Goal: Complete application form: Complete application form

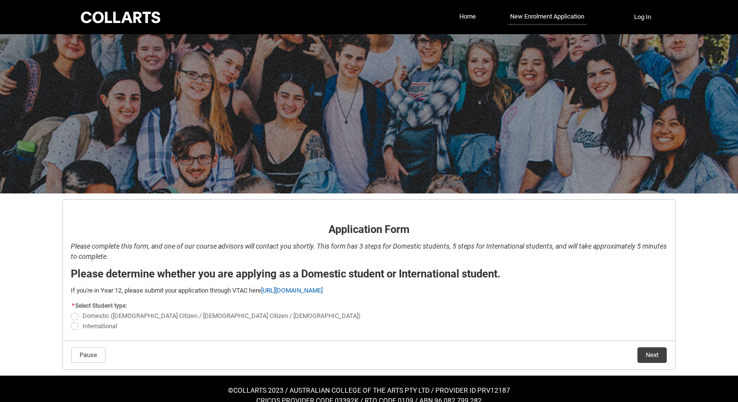
click at [144, 316] on span "Domestic ([DEMOGRAPHIC_DATA] Citizen / [DEMOGRAPHIC_DATA] Citizen / [DEMOGRAPHI…" at bounding box center [222, 315] width 278 height 7
click at [71, 311] on input "Domestic ([DEMOGRAPHIC_DATA] Citizen / [DEMOGRAPHIC_DATA] Citizen / [DEMOGRAPHI…" at bounding box center [70, 311] width 0 height 0
radio input "true"
click at [644, 357] on button "Next" at bounding box center [652, 355] width 29 height 16
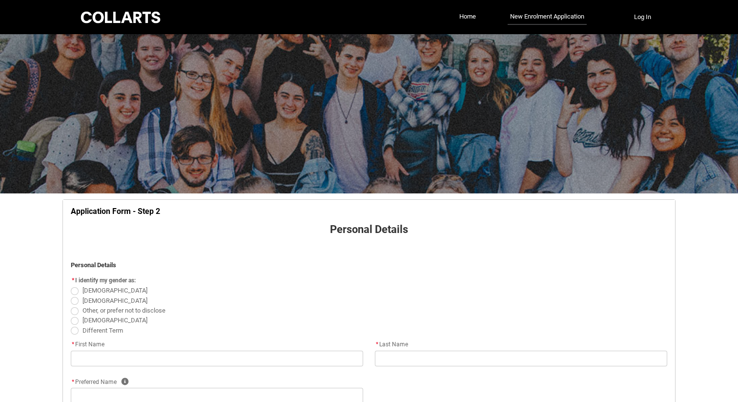
scroll to position [102, 0]
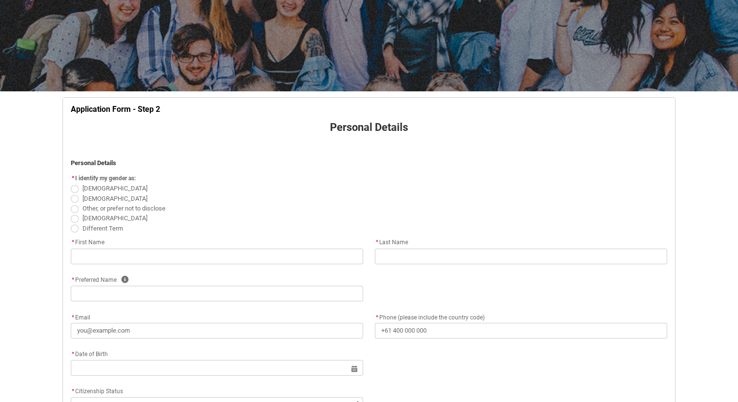
click at [104, 188] on span "[DEMOGRAPHIC_DATA]" at bounding box center [117, 187] width 69 height 9
click at [71, 184] on input "[DEMOGRAPHIC_DATA]" at bounding box center [70, 183] width 0 height 0
radio input "true"
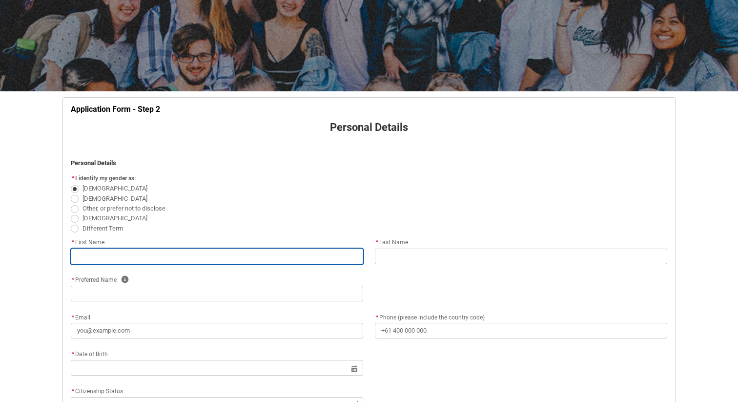
click at [107, 254] on input "REDU_Application_Form_for_Applicant flow" at bounding box center [217, 257] width 293 height 16
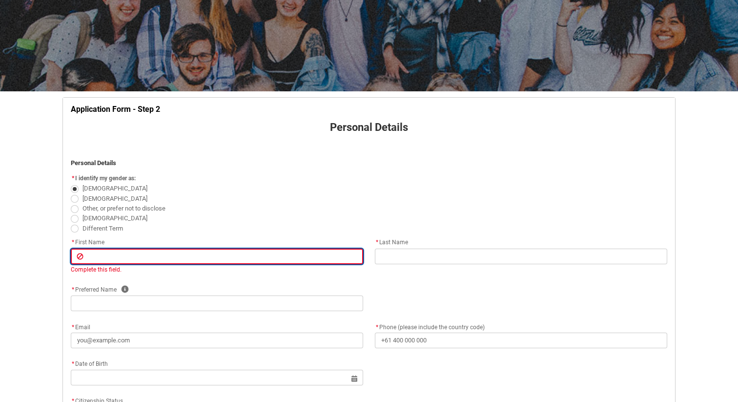
type lightning-primitive-input-simple "T"
type input "T"
type lightning-primitive-input-simple "Ta"
type input "Ta"
type lightning-primitive-input-simple "Tan"
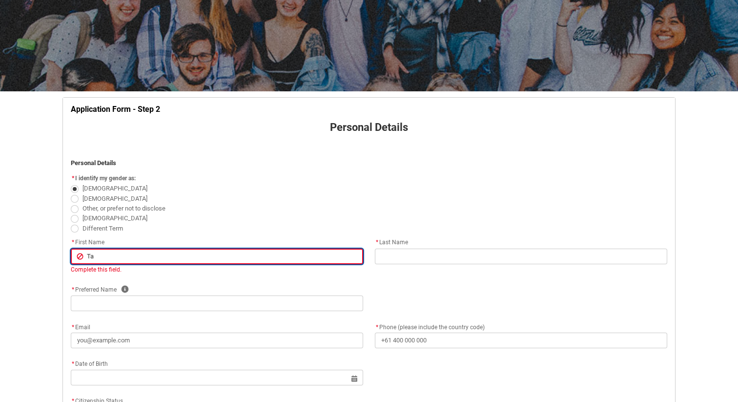
type input "Tan"
type lightning-primitive-input-simple "Tani"
type input "Tani"
type lightning-primitive-input-simple "[PERSON_NAME]"
type input "[PERSON_NAME]"
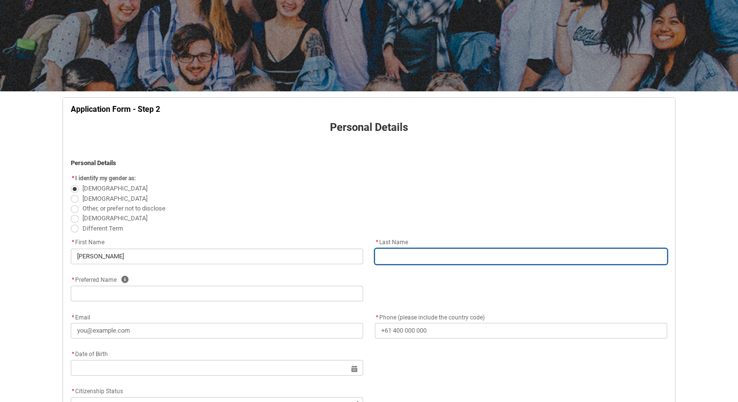
type lightning-primitive-input-simple "T"
type input "T"
type lightning-primitive-input-simple "Te"
type input "Te"
type lightning-primitive-input-simple "Tes"
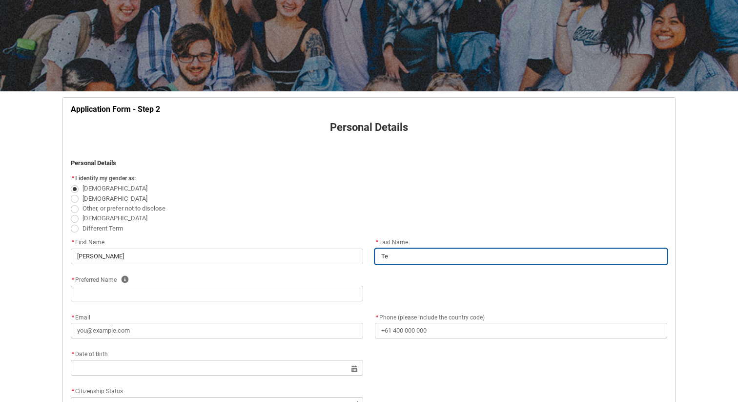
type input "Tes"
type lightning-primitive-input-simple "Test"
type input "Test"
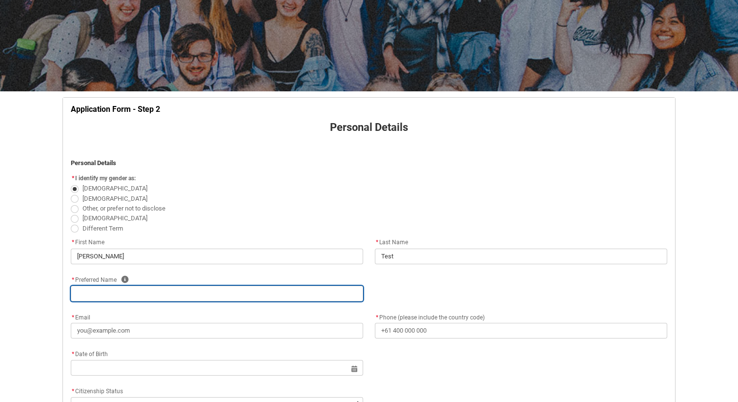
type lightning-primitive-input-simple "T"
type input "T"
type lightning-primitive-input-simple "Ta"
type input "Ta"
type lightning-primitive-input-simple "Tan"
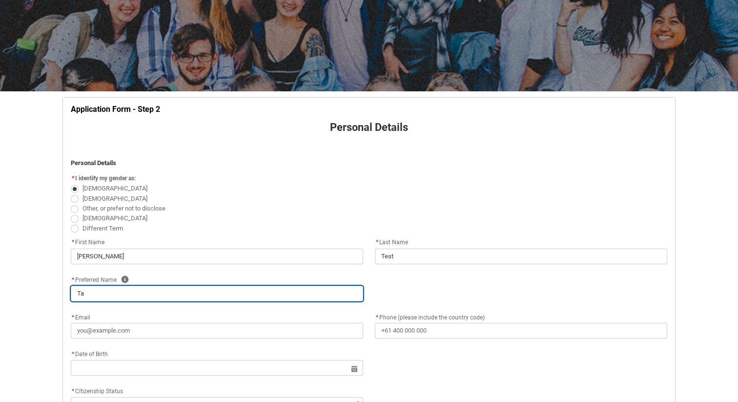
type input "Tan"
type lightning-primitive-input-simple "Tani"
type input "Tani"
type lightning-primitive-input-simple "[PERSON_NAME]"
type input "[PERSON_NAME]"
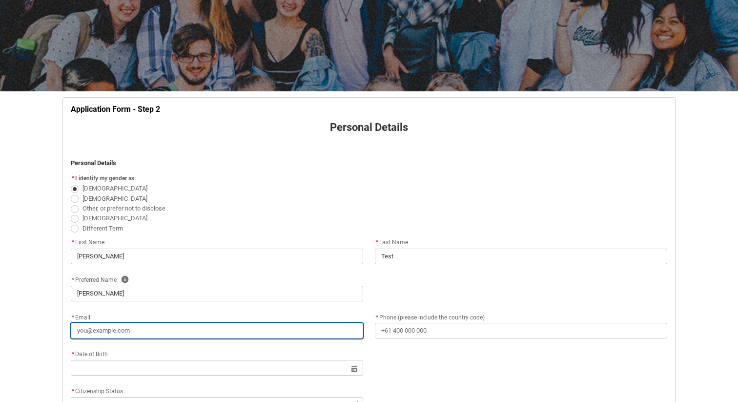
type lightning-primitive-input-simple "t"
type input "t"
type lightning-primitive-input-simple "tc"
type input "tc"
type lightning-primitive-input-simple "tch"
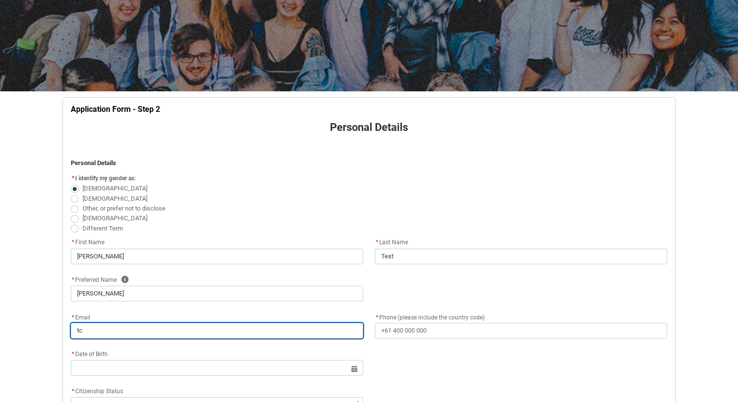
type input "tch"
type lightning-primitive-input-simple "tcho"
type input "tcho"
type lightning-primitive-input-simple "tchor"
type input "tchor"
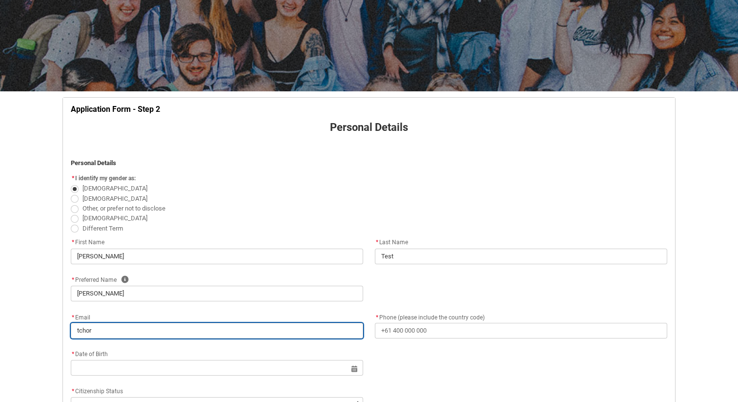
type lightning-primitive-input-simple "tcho"
type input "tcho"
type lightning-primitive-input-simple "[EMAIL_ADDRESS][DOMAIN_NAME]"
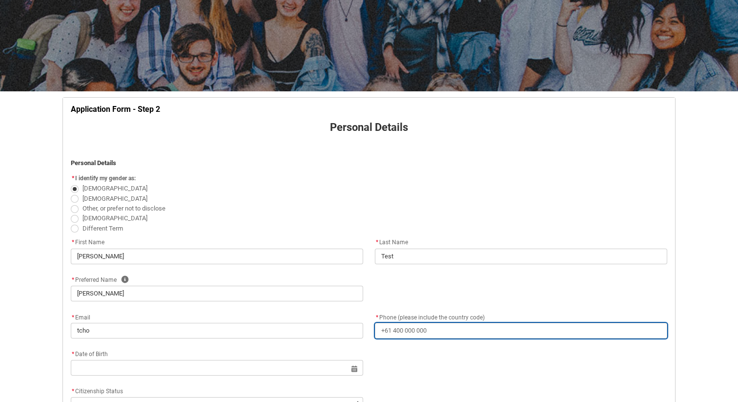
type lightning-primitive-input-simple "[PHONE_NUMBER]"
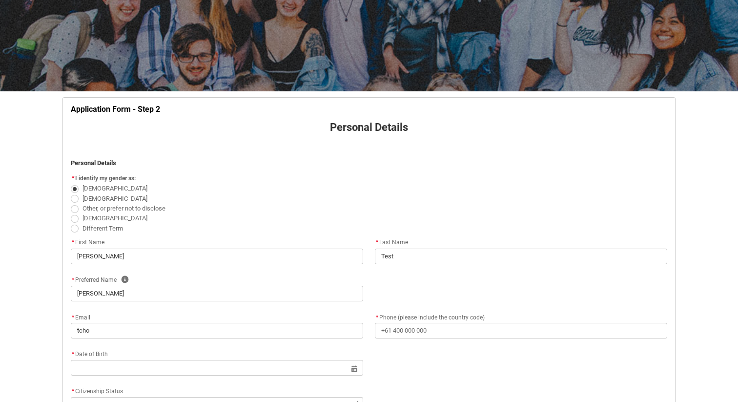
type lightning-primitive-input-simple "[STREET_ADDRESS]"
type lightning-primitive-input-simple "Collingwood"
type lightning-primitive-input-simple "3066"
type lightning-primitive-input-simple "Victoria"
type lightning-select "Country_Choice.1101"
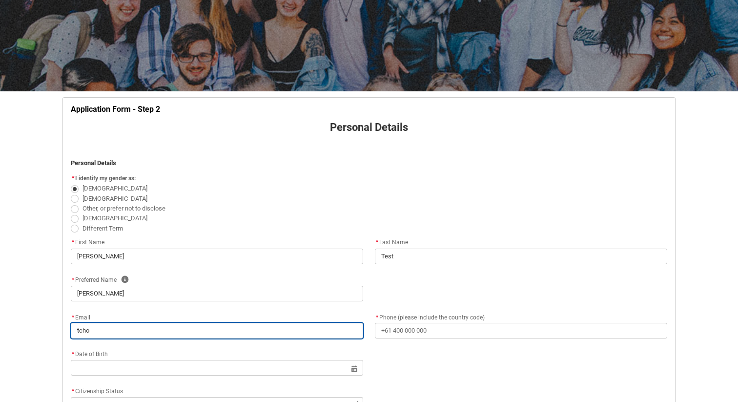
type input "[EMAIL_ADDRESS][DOMAIN_NAME]"
type input "[PHONE_NUMBER]"
type input "[STREET_ADDRESS]"
type input "Collingwood"
type input "3066"
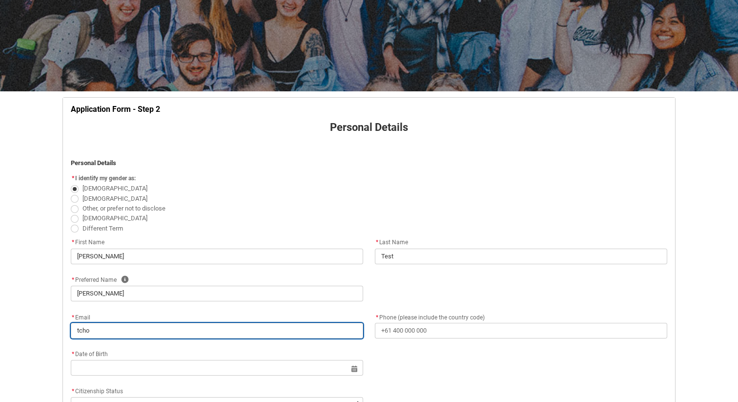
type input "Victoria"
select select "Country_Choice.1101"
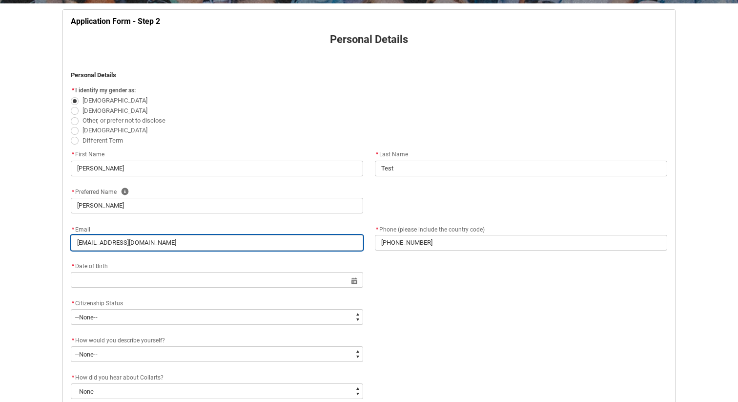
scroll to position [196, 0]
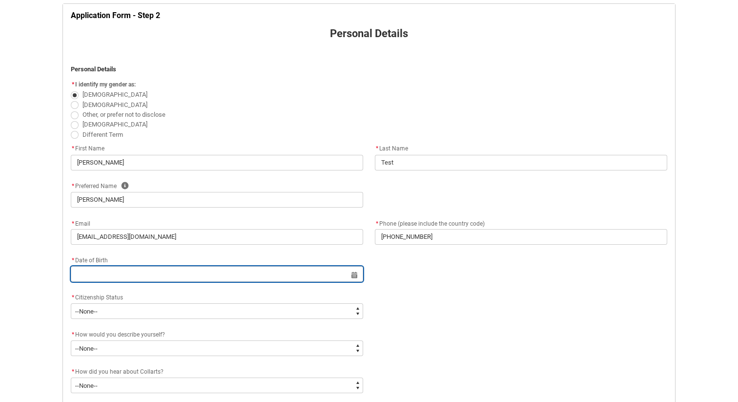
click at [145, 278] on input "REDU_Application_Form_for_Applicant flow" at bounding box center [217, 274] width 293 height 16
select select "2025"
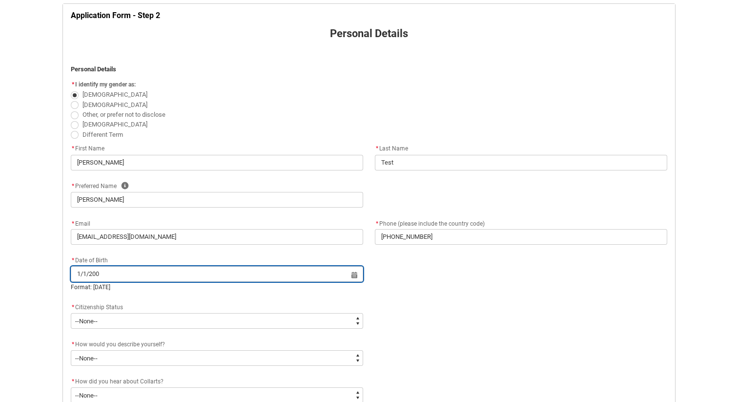
type input "[DATE]"
type lightning-datepicker "[DATE]"
type lightning-input "[DATE]"
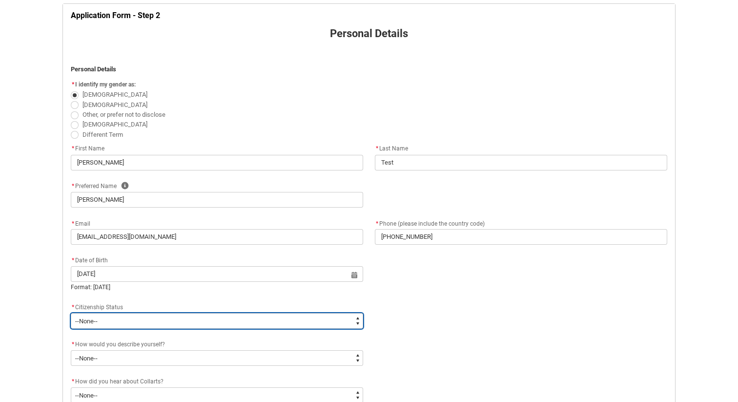
type input "[DATE]"
click at [154, 326] on select "--None-- [DEMOGRAPHIC_DATA] Humanitarian Visa [DEMOGRAPHIC_DATA] citizen Other …" at bounding box center [217, 321] width 293 height 16
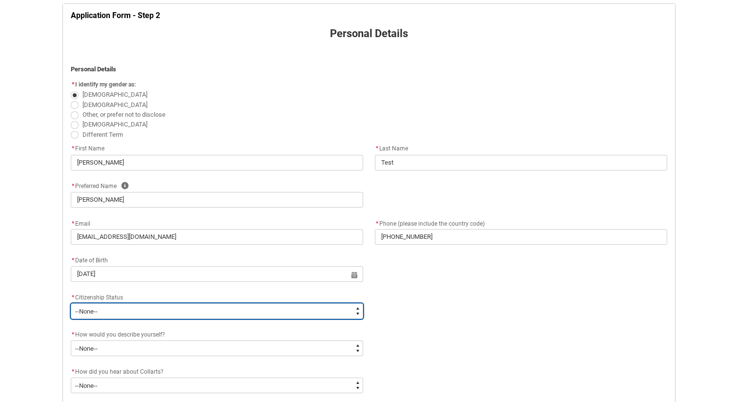
type lightning-select "Citizenship.1"
select select "Citizenship.1"
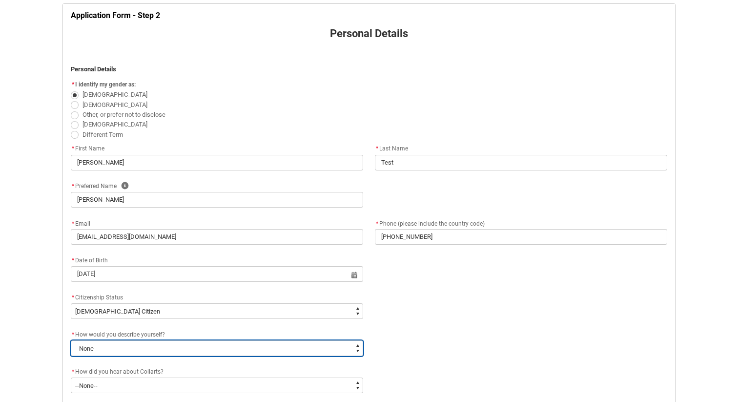
click at [149, 352] on select "--None-- I'm currently in Year 12 and planning what I'll do after school I've c…" at bounding box center [217, 348] width 293 height 16
type lightning-select "HSLC_Domestic_f"
select select "HSLC_Domestic_f"
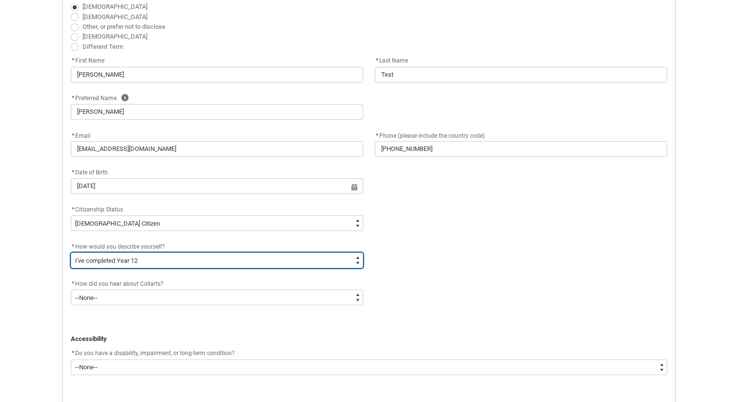
scroll to position [287, 0]
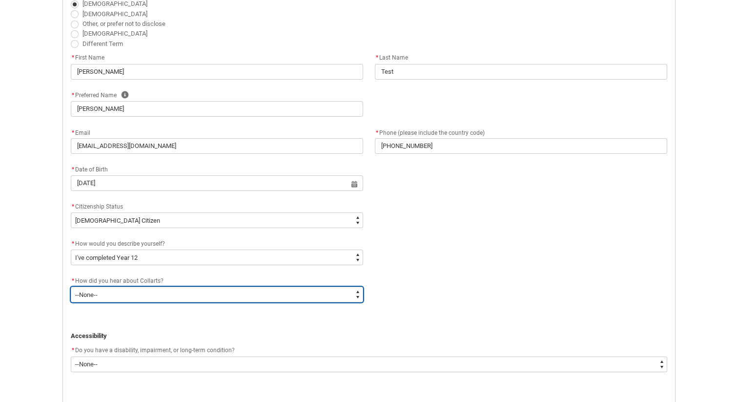
click at [119, 296] on select "--None-- Advertising - Facebook Advertising - Google Advertising - Instagram Ad…" at bounding box center [217, 295] width 293 height 16
type lightning-select "Heard_About_Collarts_Picklist.Advertising - Instagram"
select select "Heard_About_Collarts_Picklist.Advertising - Instagram"
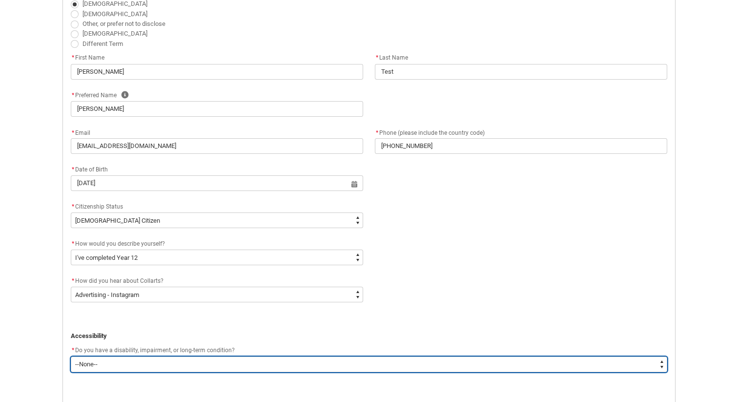
click at [125, 368] on select "--None-- Yes No" at bounding box center [369, 365] width 597 height 16
type lightning-select "No_TextChoice"
select select "No_TextChoice"
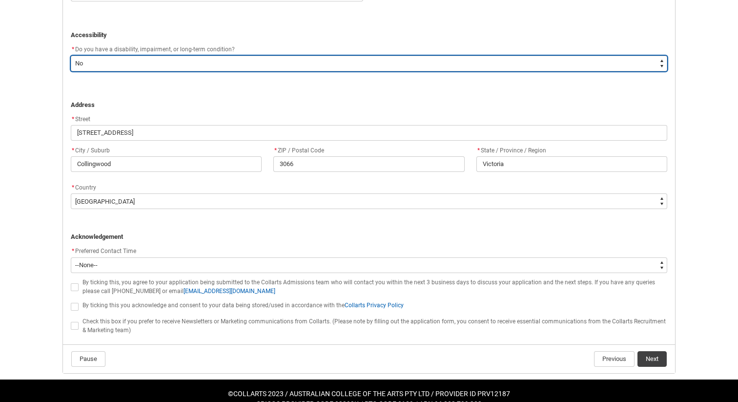
scroll to position [605, 0]
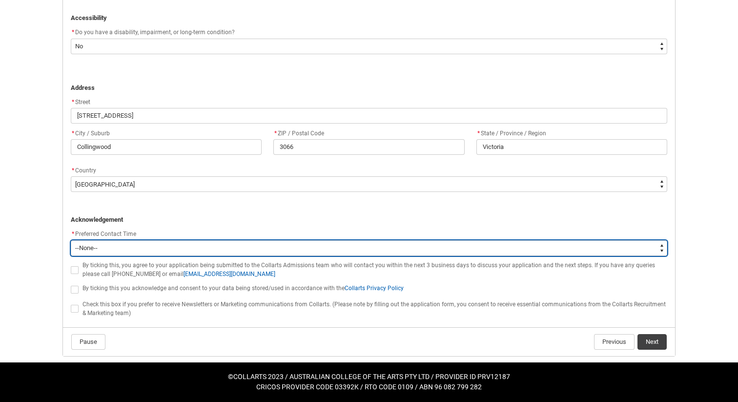
click at [120, 249] on select "--None-- Morning (9:00AM-12:00PM) Afternoon (12:00PM-5:00PM)" at bounding box center [369, 248] width 597 height 16
type lightning-select "P_Contact_Time_Morning"
select select "P_Contact_Time_Morning"
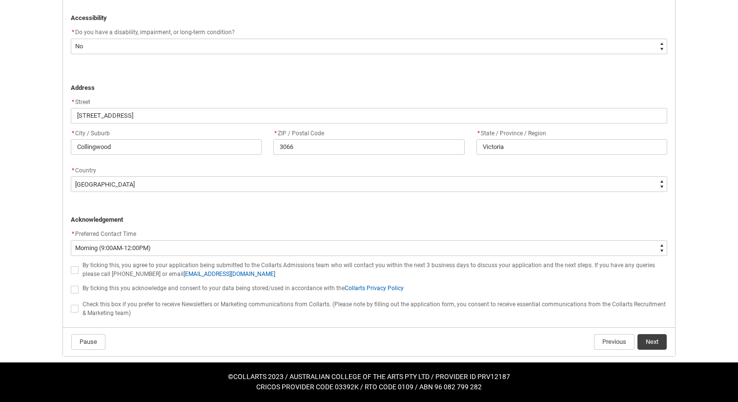
click at [75, 266] on span "REDU_Application_Form_for_Applicant flow" at bounding box center [75, 270] width 8 height 8
click at [71, 265] on input "REDU_Application_Form_for_Applicant flow" at bounding box center [70, 264] width 0 height 0
type lightning-input "true"
checkbox input "true"
drag, startPoint x: 74, startPoint y: 291, endPoint x: 74, endPoint y: 304, distance: 13.2
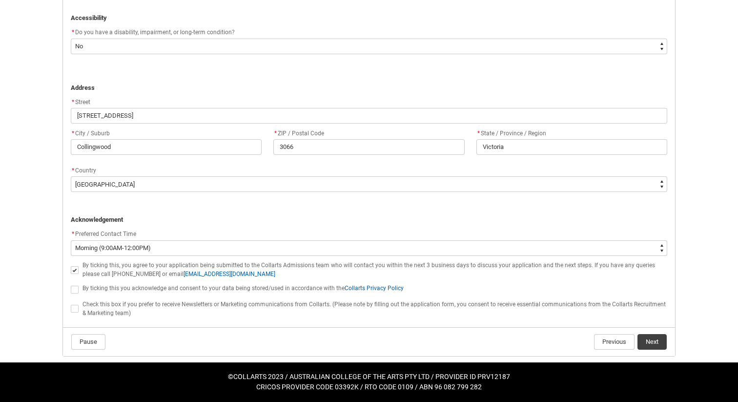
click at [74, 291] on span "REDU_Application_Form_for_Applicant flow" at bounding box center [75, 290] width 8 height 8
click at [71, 284] on input "REDU_Application_Form_for_Applicant flow" at bounding box center [70, 284] width 0 height 0
type lightning-input "true"
checkbox input "true"
click at [74, 311] on span "REDU_Application_Form_for_Applicant flow" at bounding box center [75, 309] width 8 height 8
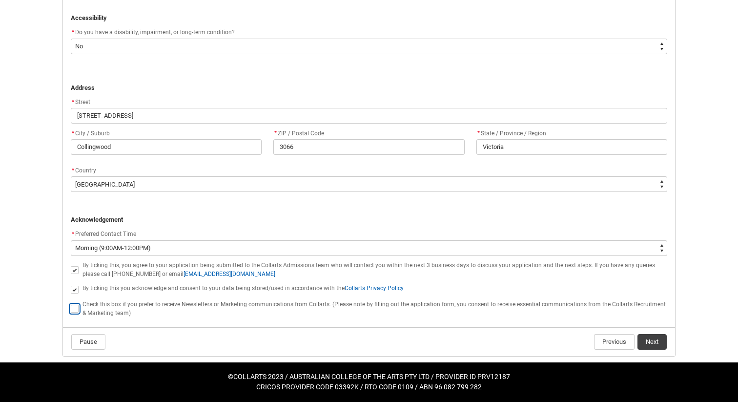
click at [71, 304] on input "REDU_Application_Form_for_Applicant flow" at bounding box center [70, 303] width 0 height 0
type lightning-input "true"
checkbox input "true"
click at [659, 346] on button "Next" at bounding box center [652, 342] width 29 height 16
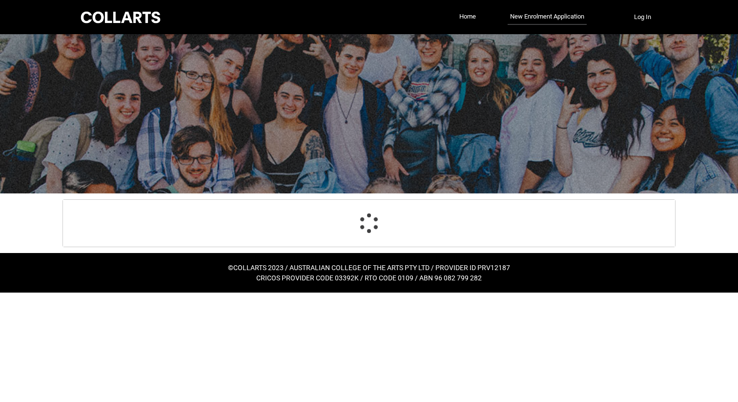
scroll to position [102, 0]
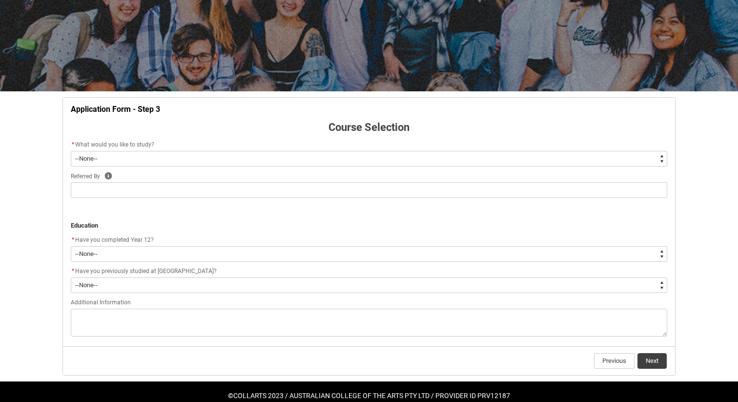
click at [132, 157] on select "--None-- Diploma Bachelor Post Graduate" at bounding box center [369, 159] width 597 height 16
type lightning-select "WhichDegree_Diploma"
select select "WhichDegree_Diploma"
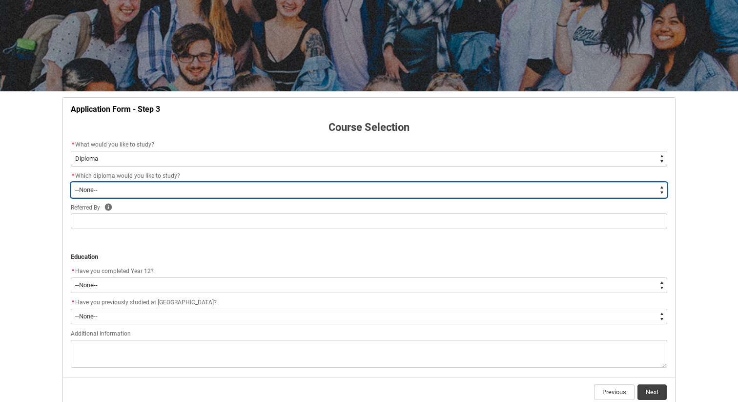
click at [130, 196] on select "--None-- Diploma of 2D Animation Diploma of Applied Business (Entertainment Man…" at bounding box center [369, 190] width 597 height 16
type lightning-select "ProgramChoice_Diploma.001OZ0000040YM1YAM"
select select "ProgramChoice_Diploma.001OZ0000040YM1YAM"
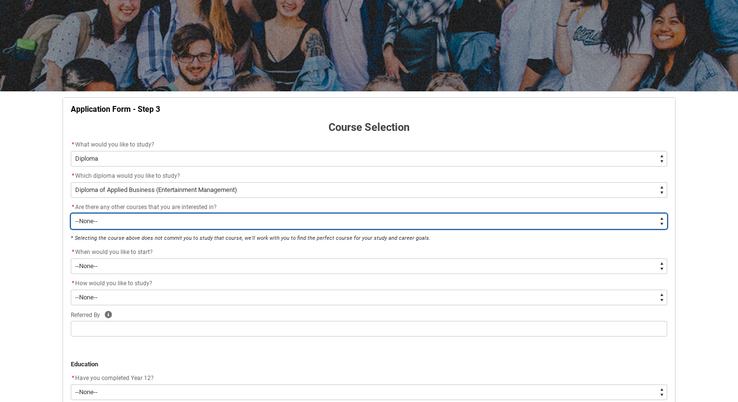
click at [137, 221] on select "--None-- Yes No" at bounding box center [369, 221] width 597 height 16
type lightning-select "Yes_TextChoice"
select select "Yes_TextChoice"
click at [135, 223] on select "--None-- Yes No" at bounding box center [369, 221] width 597 height 16
type lightning-select "No_TextChoice"
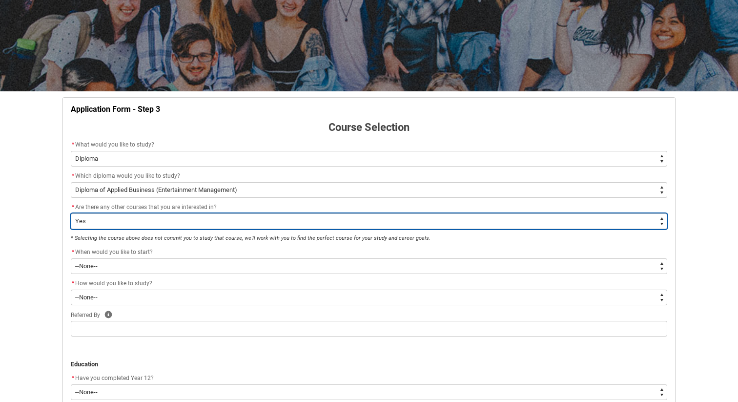
select select "No_TextChoice"
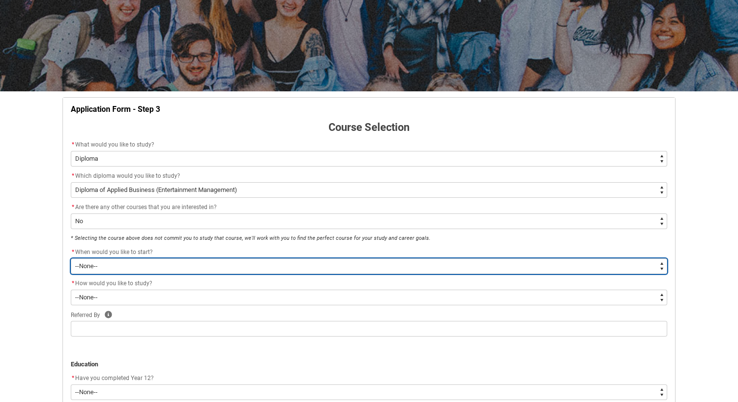
click at [131, 262] on select "--None-- Trimester 1 2026, starting [DATE] Trimester 3 2025, starting [DATE]" at bounding box center [369, 266] width 597 height 16
type lightning-select "Starting_Term.a0pI70000004aTYIAY"
select select "Starting_Term.a0pI70000004aTYIAY"
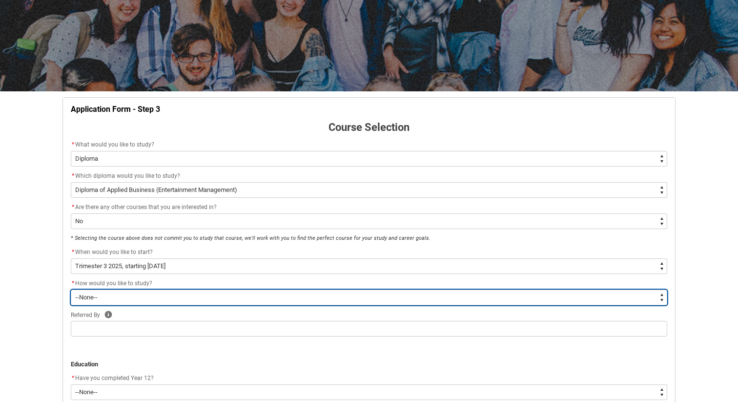
click at [145, 299] on select "--None-- On-campus Online" at bounding box center [369, 298] width 597 height 16
type lightning-select "WhichStudyMethod_OnCampus"
select select "WhichStudyMethod_OnCampus"
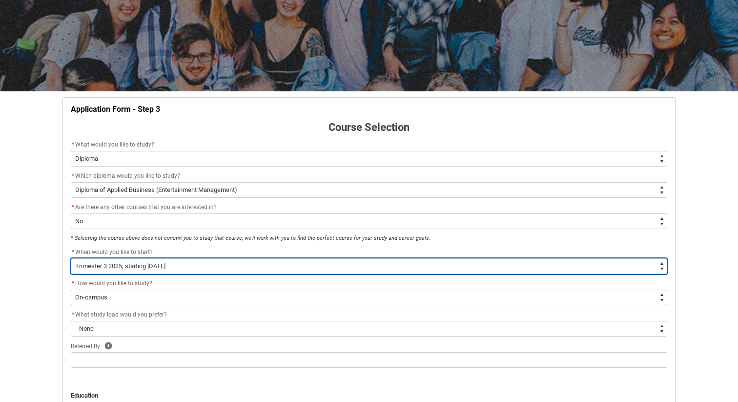
click at [147, 269] on select "--None-- Trimester 1 2026, starting [DATE] Trimester 3 2025, starting [DATE]" at bounding box center [369, 266] width 597 height 16
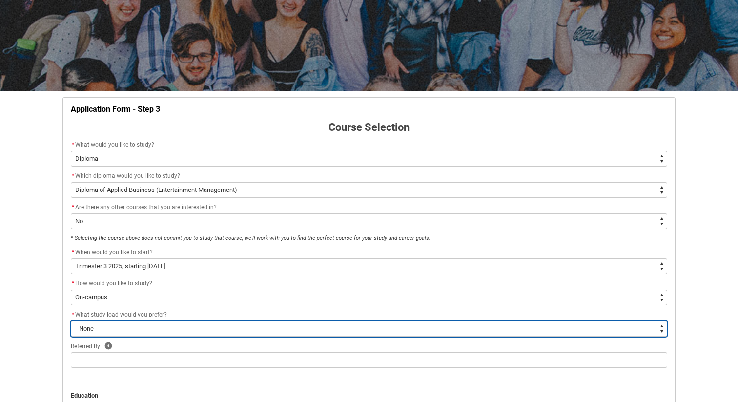
click at [149, 329] on select "--None-- Full-time Part-time" at bounding box center [369, 329] width 597 height 16
type lightning-select "WhichStudyLoad_PartTime"
select select "WhichStudyLoad_PartTime"
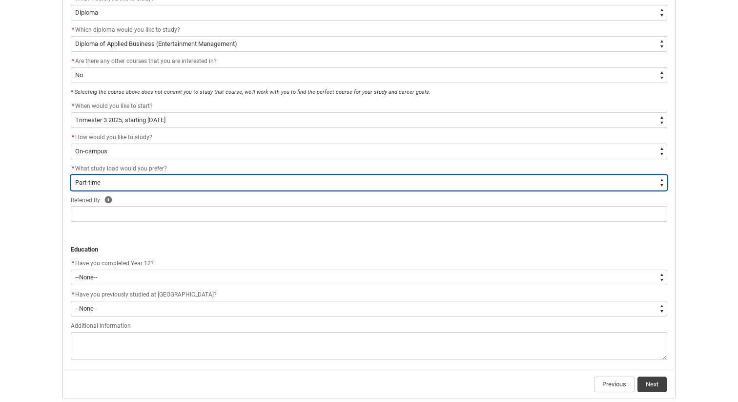
scroll to position [251, 0]
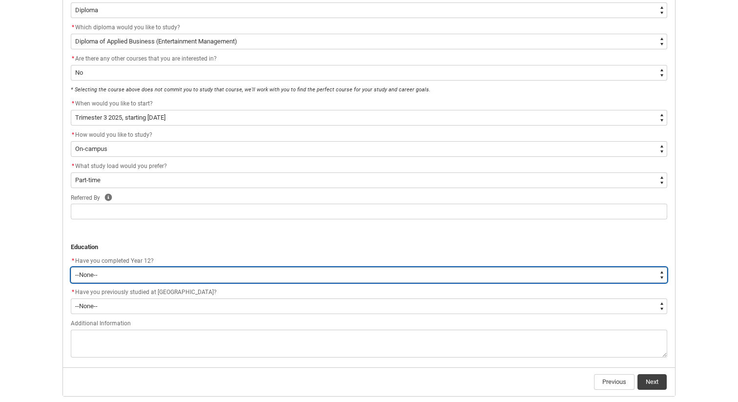
click at [134, 277] on select "--None-- Yes No Other" at bounding box center [369, 275] width 597 height 16
type lightning-select "Year_12_Completition.Yes"
select select "Year_12_Completition.Yes"
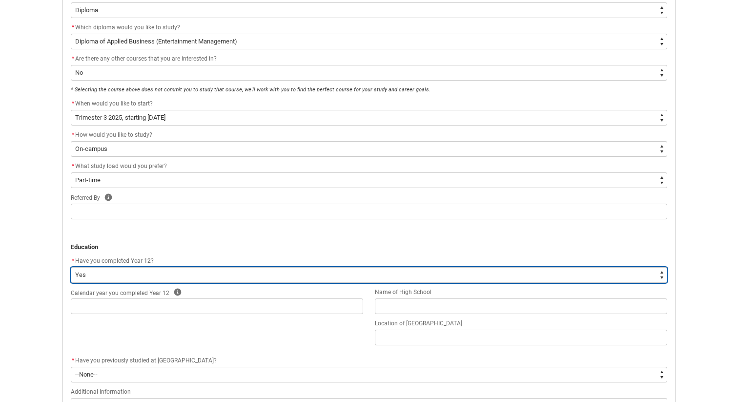
click at [139, 276] on select "--None-- Yes No Other" at bounding box center [369, 275] width 597 height 16
type lightning-select "Year_12_Completition.Other"
select select "Year_12_Completition.Other"
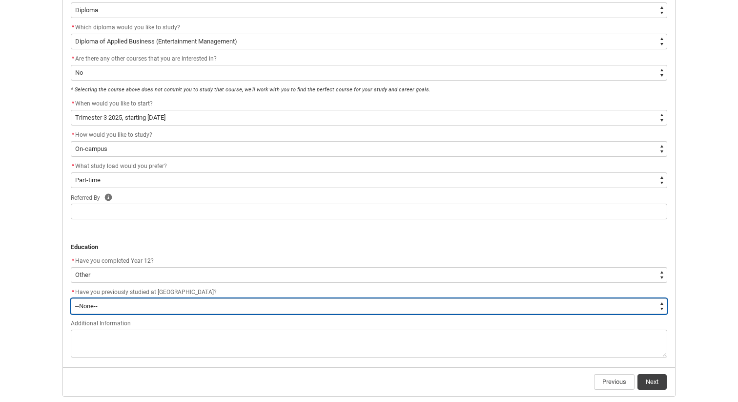
click at [140, 303] on select "--None-- Yes No" at bounding box center [369, 306] width 597 height 16
type lightning-select "[URL][DOMAIN_NAME]"
select select "[URL][DOMAIN_NAME]"
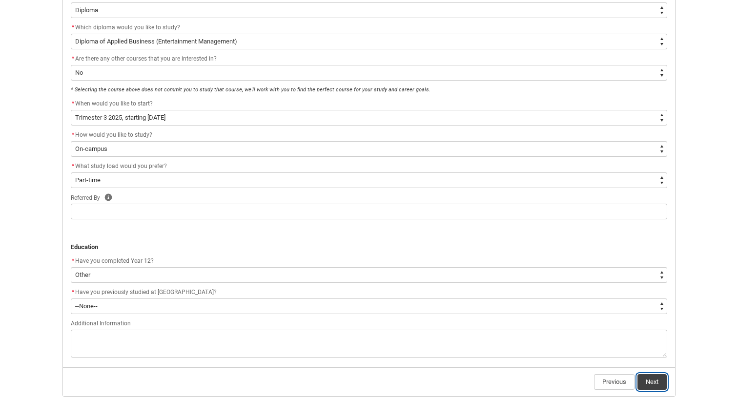
click at [657, 380] on button "Next" at bounding box center [652, 382] width 29 height 16
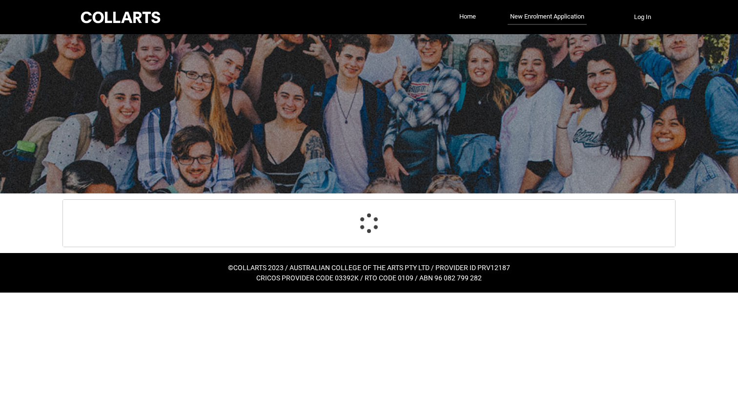
scroll to position [0, 0]
